Goal: Task Accomplishment & Management: Complete application form

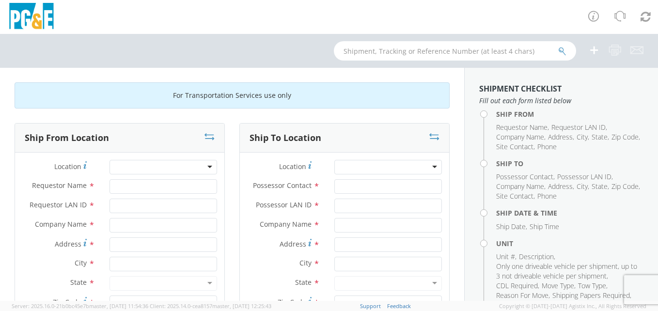
click at [145, 169] on div at bounding box center [162, 167] width 107 height 15
click at [150, 170] on div at bounding box center [162, 167] width 107 height 15
click at [206, 168] on div at bounding box center [162, 167] width 107 height 15
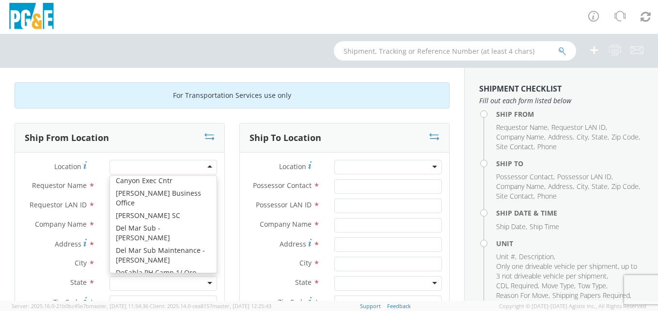
scroll to position [1314, 0]
type input "PG&E"
type input "[STREET_ADDRESS]"
type input "[PERSON_NAME]"
type input "95616"
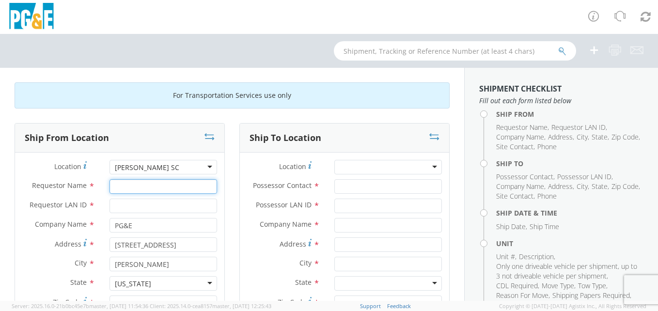
click at [162, 188] on input "Requestor Name *" at bounding box center [162, 186] width 107 height 15
type input "[PERSON_NAME]"
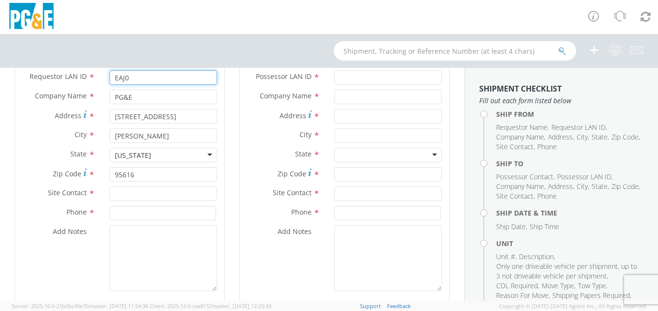
scroll to position [134, 0]
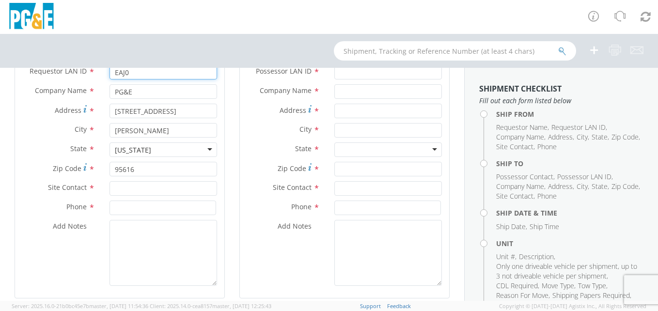
type input "EAJ0"
click at [133, 188] on input "text" at bounding box center [162, 188] width 107 height 15
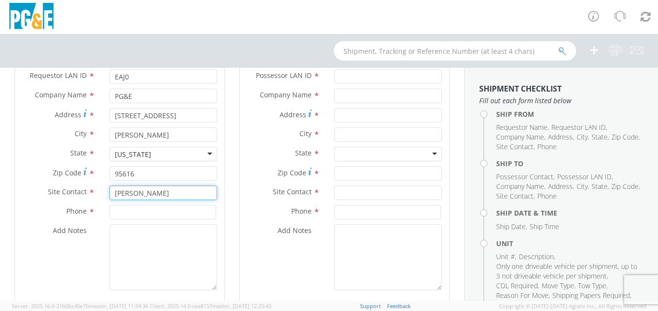
scroll to position [129, 0]
type input "[PERSON_NAME]"
click at [135, 214] on input at bounding box center [162, 212] width 107 height 15
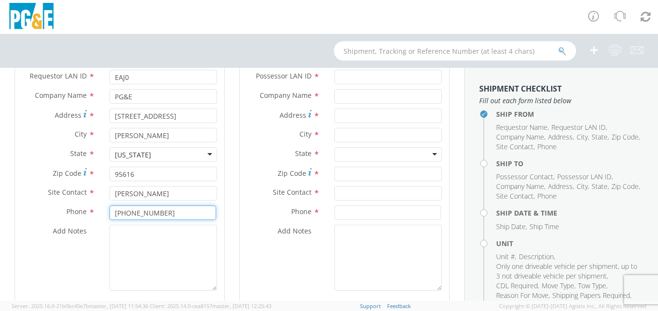
type input "[PHONE_NUMBER]"
drag, startPoint x: 456, startPoint y: 133, endPoint x: 463, endPoint y: 121, distance: 14.3
click at [463, 121] on div "For Transportation Services use only Ship From Location Location * [PERSON_NAME…" at bounding box center [232, 184] width 464 height 233
drag, startPoint x: 463, startPoint y: 121, endPoint x: 450, endPoint y: 124, distance: 13.2
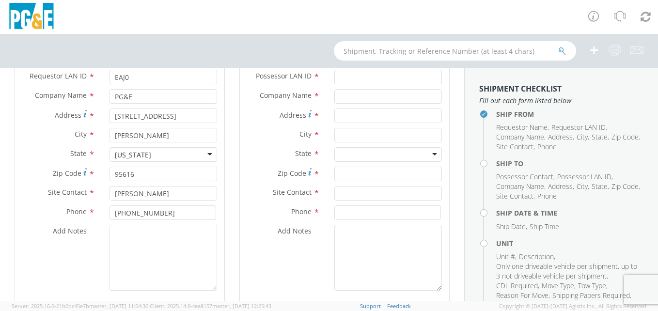
scroll to position [0, 0]
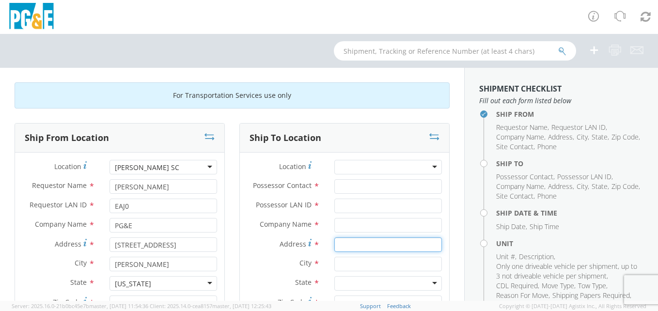
click at [353, 246] on input "Address *" at bounding box center [387, 244] width 107 height 15
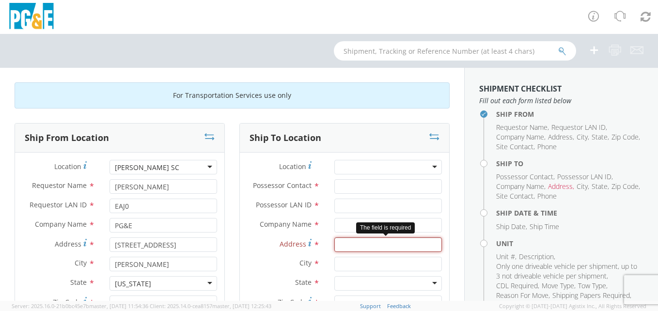
click at [357, 247] on input "Address *" at bounding box center [387, 244] width 107 height 15
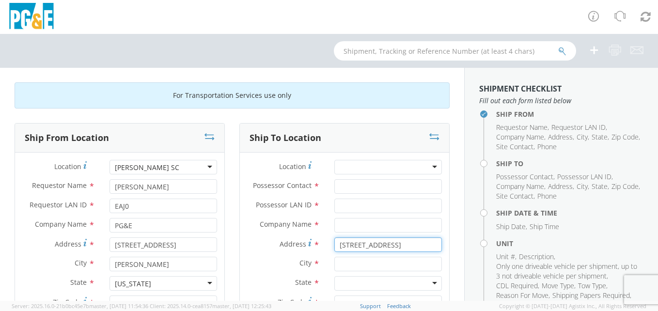
type input "[STREET_ADDRESS]"
click at [383, 257] on input "text" at bounding box center [387, 264] width 107 height 15
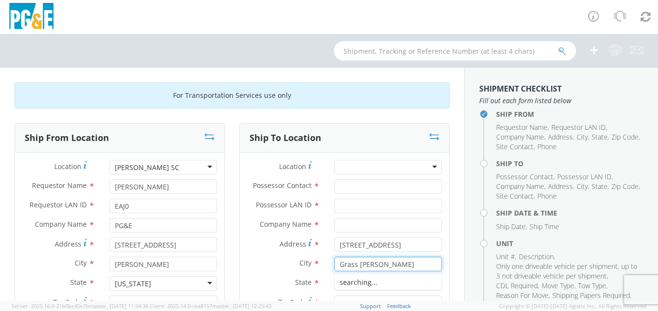
type input "[GEOGRAPHIC_DATA]"
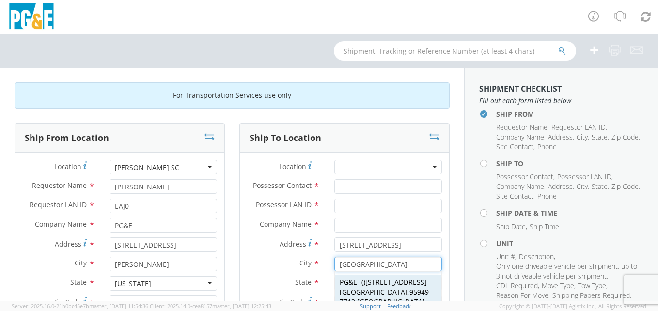
click at [369, 285] on span "[STREET_ADDRESS]" at bounding box center [382, 286] width 87 height 19
type input "PG&E"
type input "95949-7713"
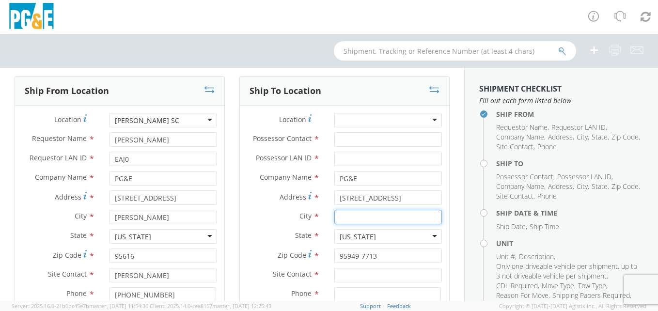
scroll to position [39, 0]
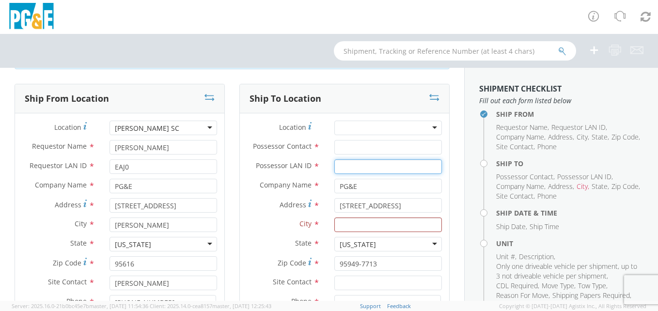
click at [349, 164] on input "Possessor LAN ID *" at bounding box center [387, 166] width 107 height 15
type input "R3MD"
click at [357, 145] on input "Possessor Contact *" at bounding box center [387, 147] width 107 height 15
click at [374, 144] on input "736-23" at bounding box center [387, 147] width 107 height 15
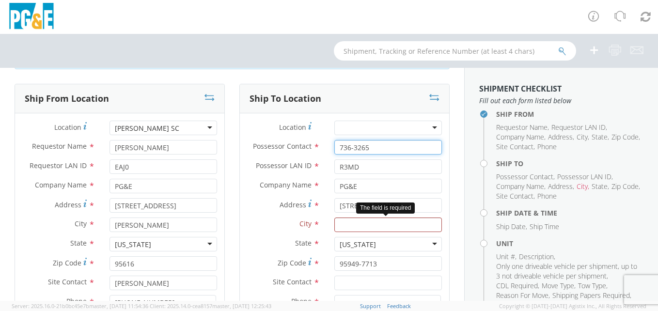
type input "736-3265"
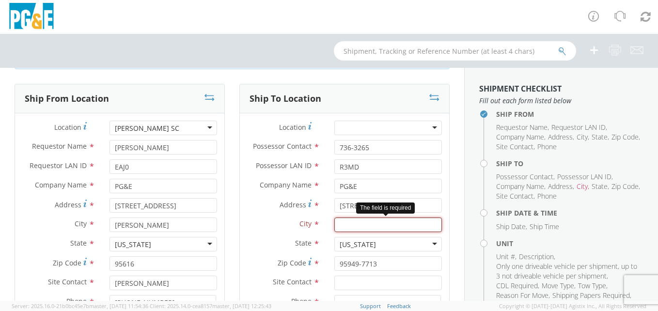
click at [383, 228] on input "text" at bounding box center [387, 224] width 107 height 15
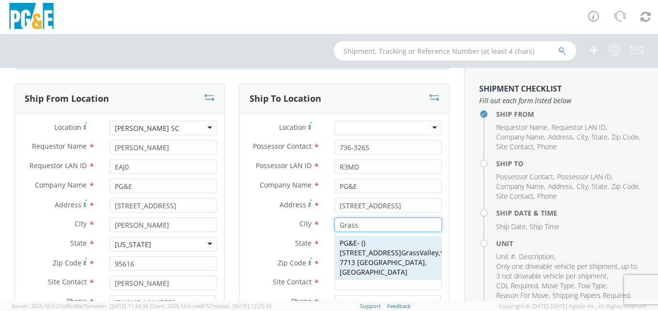
click at [383, 258] on div "PG&E - ( ) [STREET_ADDRESS]" at bounding box center [388, 258] width 107 height 44
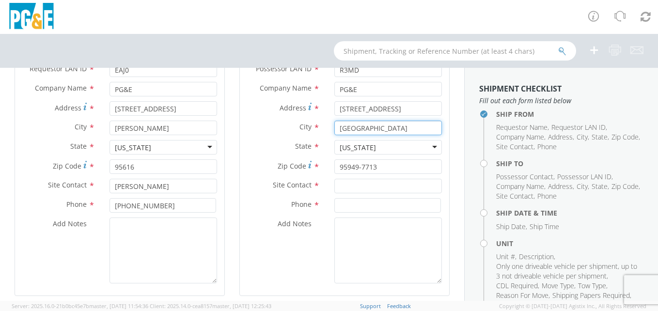
scroll to position [163, 0]
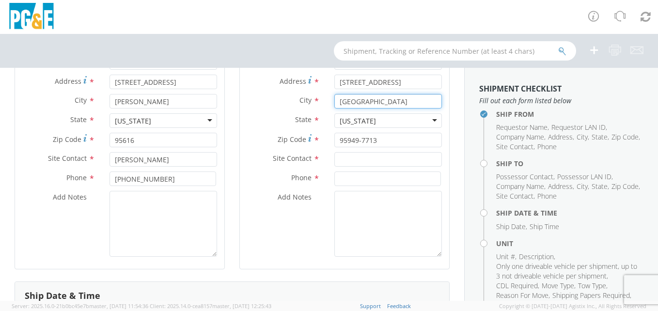
type input "[GEOGRAPHIC_DATA]"
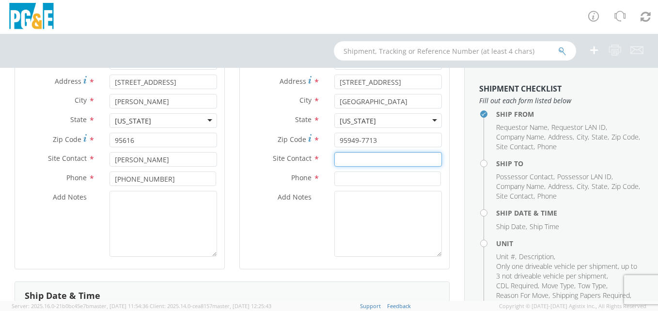
click at [360, 157] on input "text" at bounding box center [387, 159] width 107 height 15
type input "[PERSON_NAME]"
click at [360, 188] on div "Phone *" at bounding box center [344, 180] width 209 height 19
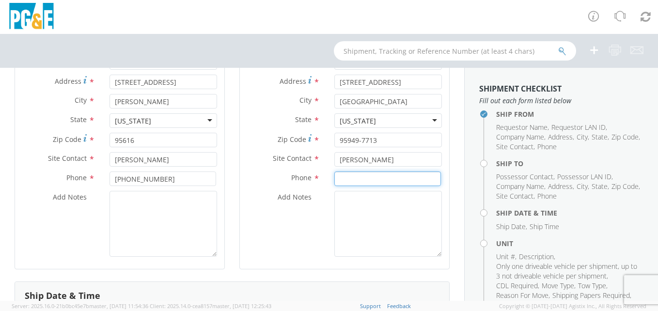
click at [361, 178] on input at bounding box center [387, 178] width 107 height 15
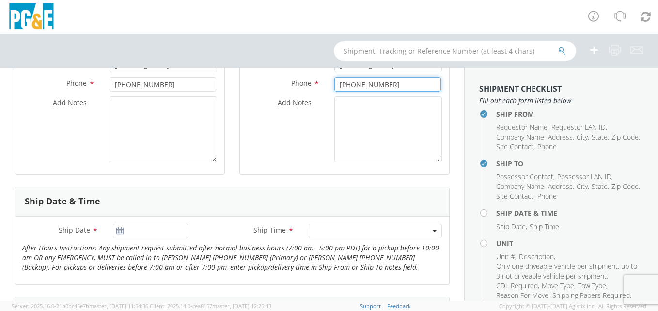
scroll to position [302, 0]
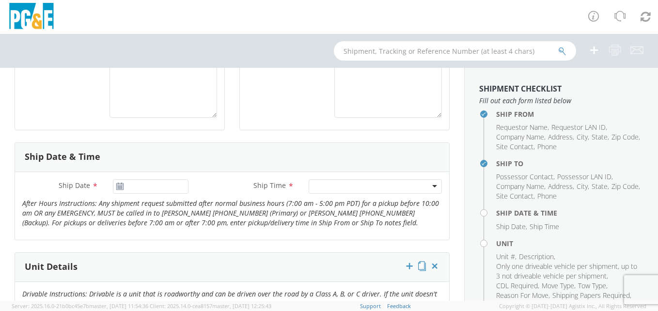
type input "[PHONE_NUMBER]"
click at [157, 182] on input "[DATE]" at bounding box center [151, 186] width 76 height 15
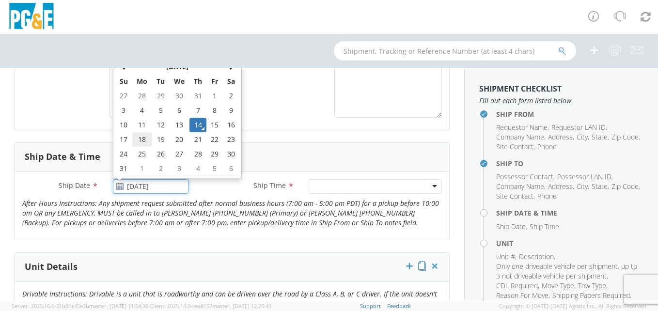
click at [136, 138] on td "18" at bounding box center [142, 139] width 20 height 15
type input "[DATE]"
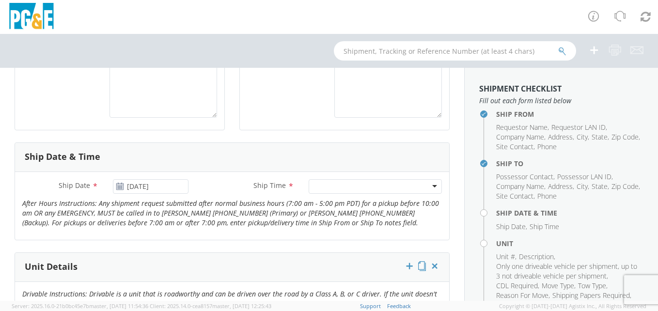
click at [364, 180] on div at bounding box center [374, 186] width 133 height 15
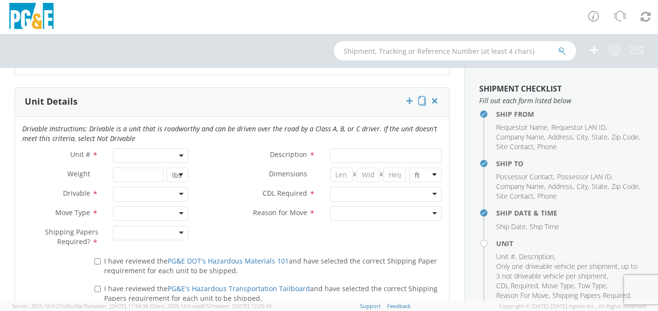
scroll to position [495, 0]
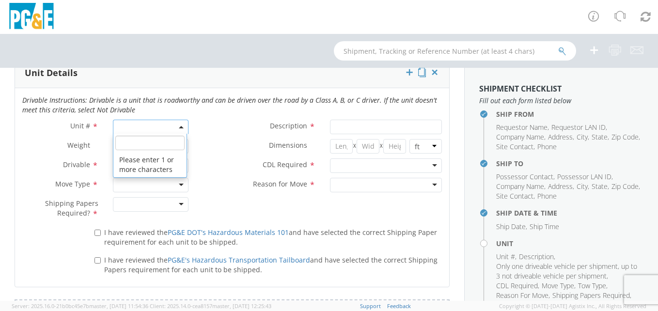
click at [151, 123] on span at bounding box center [151, 127] width 76 height 15
click at [129, 149] on input "search" at bounding box center [150, 143] width 70 height 15
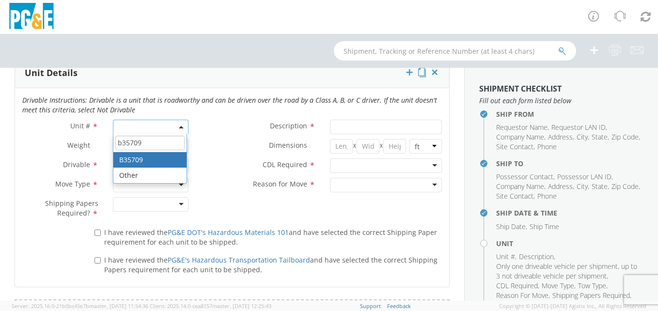
type input "b35709"
type input "TRUCK; MEDIUM LINE 4X4"
type input "39000"
select select "B35709"
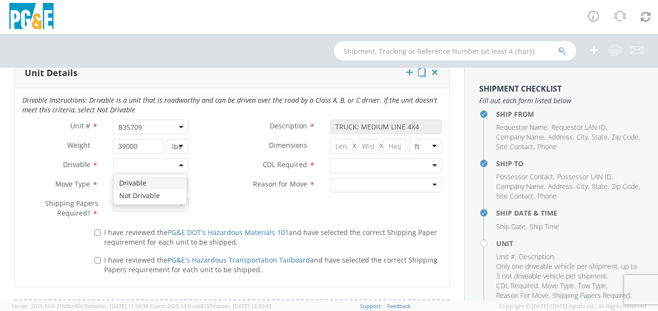
click at [165, 163] on div at bounding box center [151, 165] width 76 height 15
click at [157, 189] on div at bounding box center [151, 185] width 76 height 15
click at [173, 210] on div at bounding box center [151, 204] width 76 height 15
click at [370, 168] on div at bounding box center [386, 165] width 112 height 15
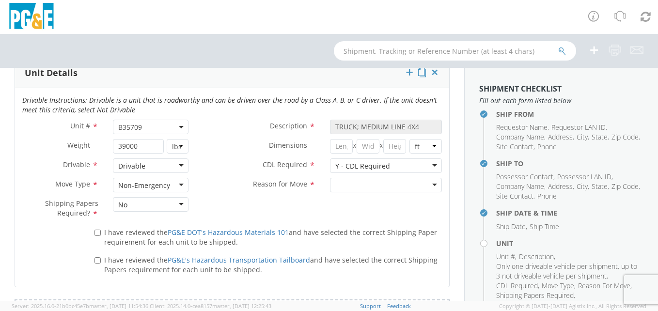
click at [393, 184] on div at bounding box center [386, 185] width 112 height 15
click at [102, 235] on label "I have reviewed the PG&E DOT's Hazardous Materials 101 and have selected the co…" at bounding box center [267, 236] width 347 height 21
click at [101, 235] on input "I have reviewed the PG&E DOT's Hazardous Materials 101 and have selected the co…" at bounding box center [97, 233] width 6 height 6
checkbox input "true"
click at [96, 257] on input "I have reviewed the PG&E's Hazardous Transportation Tailboard and have selected…" at bounding box center [97, 260] width 6 height 6
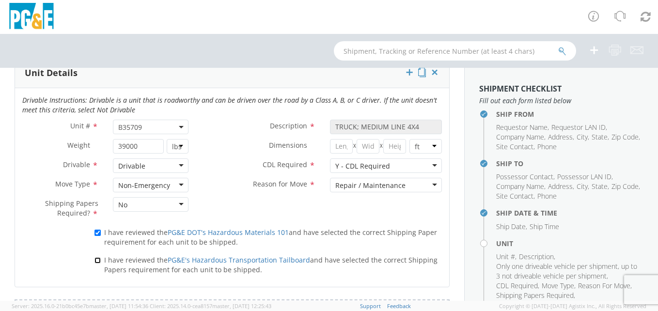
checkbox input "true"
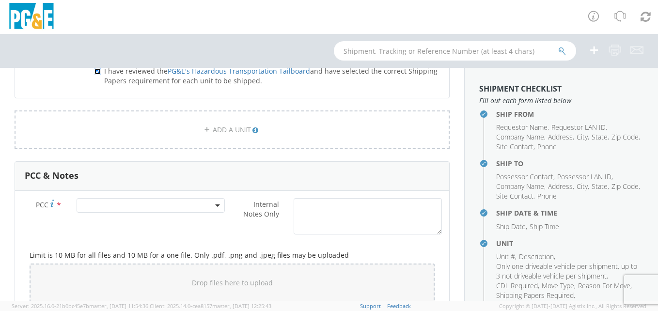
scroll to position [690, 0]
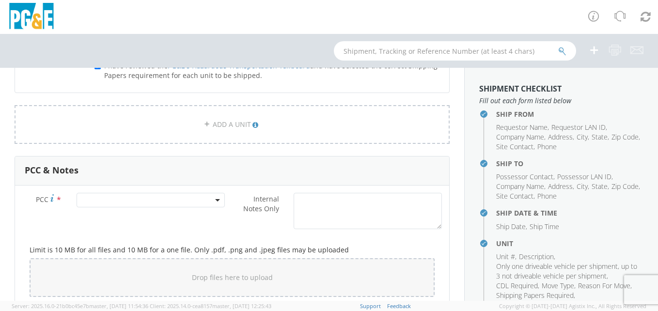
click at [120, 200] on span at bounding box center [151, 200] width 148 height 15
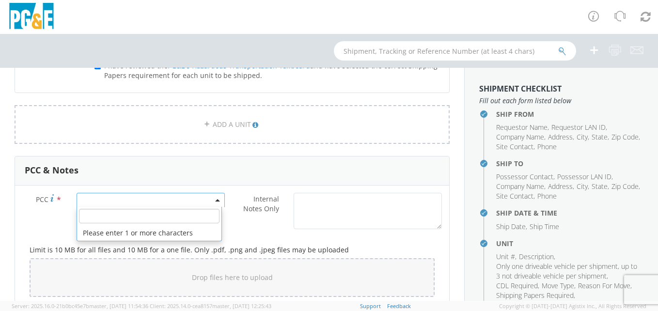
click at [116, 215] on input "number" at bounding box center [149, 216] width 140 height 15
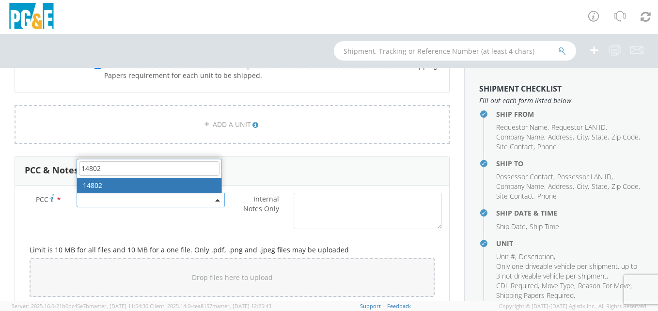
type input "14802"
select select "14802"
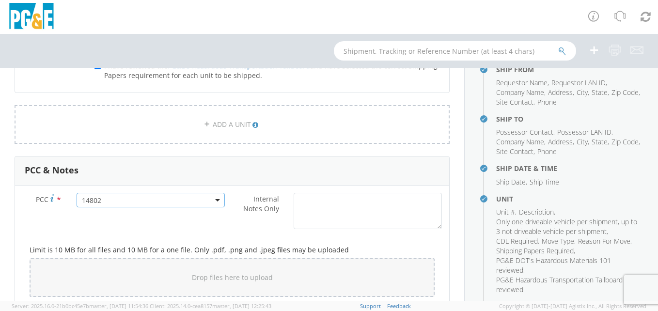
scroll to position [152, 0]
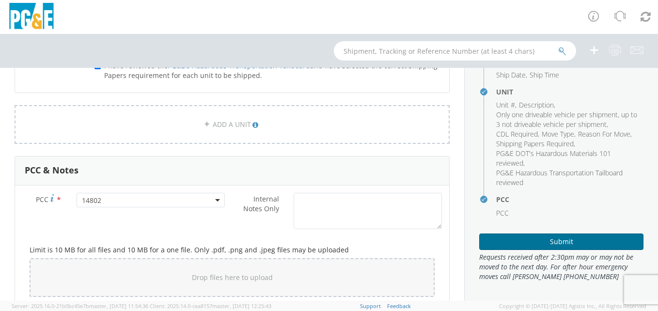
click at [572, 247] on button "Submit" at bounding box center [561, 241] width 164 height 16
